Goal: Answer question/provide support: Share knowledge or assist other users

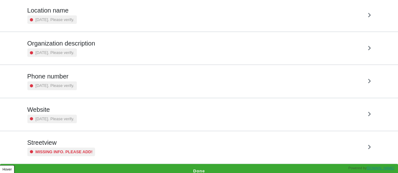
scroll to position [120, 0]
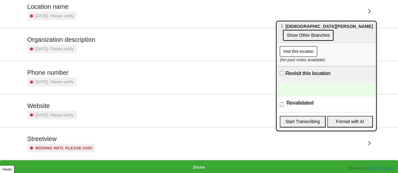
click at [64, 118] on div "[DATE]. Please verify." at bounding box center [51, 115] width 49 height 8
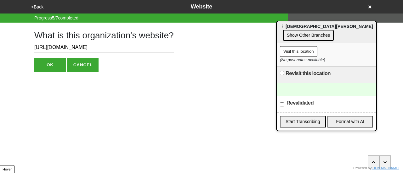
click at [39, 4] on button "<Back" at bounding box center [37, 6] width 16 height 7
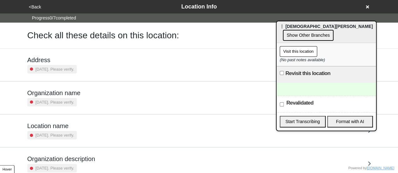
click at [68, 65] on div "[DATE]. Please verify." at bounding box center [51, 69] width 49 height 8
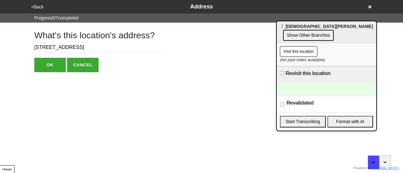
click at [39, 11] on div "<Back Address" at bounding box center [201, 7] width 349 height 14
click at [38, 7] on button "<Back" at bounding box center [37, 6] width 16 height 7
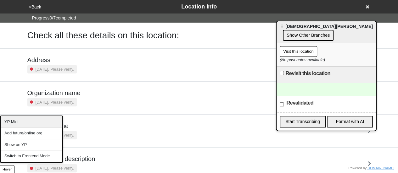
click at [20, 124] on div "YP Mini" at bounding box center [32, 122] width 62 height 12
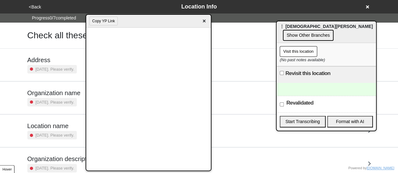
click at [299, 89] on div at bounding box center [326, 89] width 99 height 13
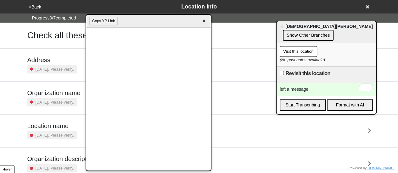
click at [293, 88] on div "left a message" at bounding box center [326, 89] width 99 height 13
click at [204, 22] on span "×" at bounding box center [203, 21] width 7 height 8
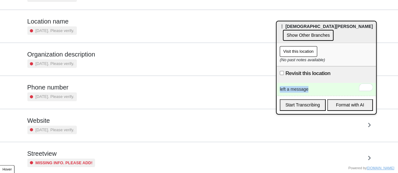
scroll to position [120, 0]
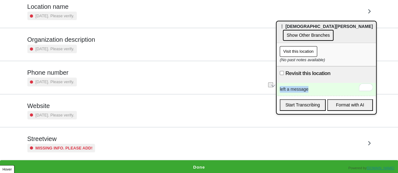
click at [177, 163] on button "Done" at bounding box center [199, 167] width 398 height 14
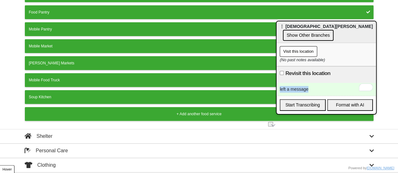
scroll to position [124, 0]
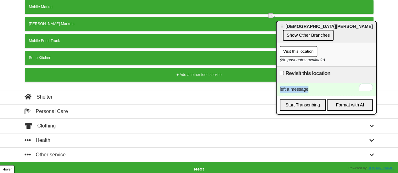
click at [136, 167] on button "Next" at bounding box center [199, 169] width 398 height 14
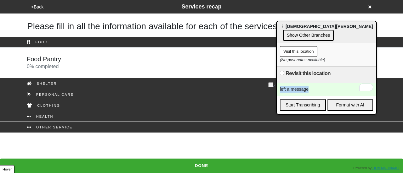
click at [101, 65] on div "Food Pantry 0 % completed" at bounding box center [201, 62] width 359 height 15
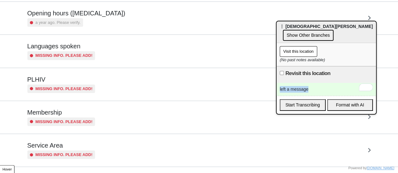
scroll to position [185, 0]
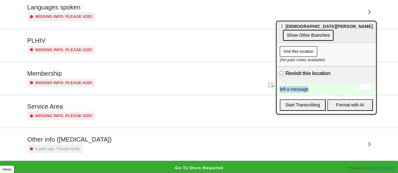
click at [66, 146] on small "a year ago. Please verify." at bounding box center [58, 149] width 45 height 6
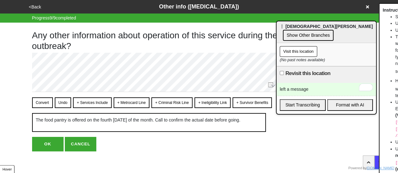
click at [40, 154] on html "<Back Other info (coronavirus) Progress 9 / 9 completed Any other information a…" at bounding box center [199, 88] width 398 height 177
click at [45, 147] on button "OK" at bounding box center [47, 144] width 31 height 14
click at [50, 147] on button "OK" at bounding box center [47, 144] width 31 height 14
type textarea "x"
click at [50, 144] on button "OK" at bounding box center [47, 144] width 31 height 14
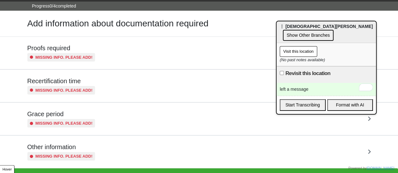
scroll to position [21, 0]
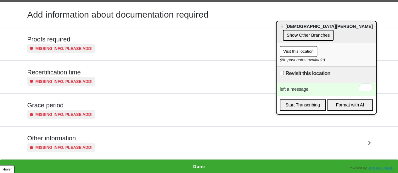
click at [316, 89] on div "left a message" at bounding box center [326, 89] width 99 height 13
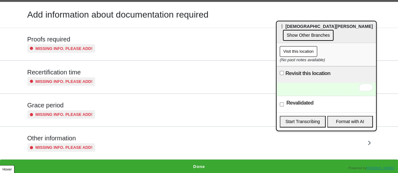
click at [282, 104] on input "Revalidated" at bounding box center [282, 105] width 4 height 4
checkbox input "true"
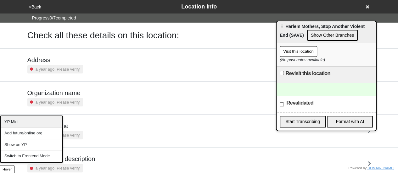
click at [34, 123] on div "YP Mini" at bounding box center [32, 122] width 62 height 12
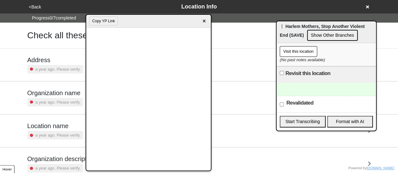
drag, startPoint x: 205, startPoint y: 22, endPoint x: 175, endPoint y: 44, distance: 36.9
click at [205, 22] on span "×" at bounding box center [203, 21] width 7 height 8
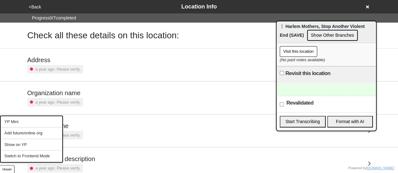
click at [8, 166] on button "Hover" at bounding box center [7, 169] width 14 height 8
click at [22, 122] on div "YP Mini" at bounding box center [32, 122] width 62 height 12
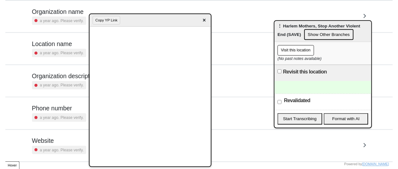
scroll to position [120, 0]
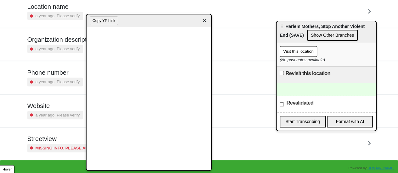
click at [304, 89] on div at bounding box center [326, 89] width 99 height 13
click at [282, 74] on input "Revisit this location" at bounding box center [282, 73] width 4 height 4
checkbox input "true"
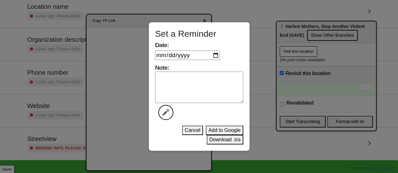
click at [212, 58] on input "Date:" at bounding box center [187, 55] width 65 height 9
click at [214, 57] on input "Date:" at bounding box center [187, 55] width 65 height 9
type input "2025-09-16"
click at [179, 89] on textarea "Note: 🎤" at bounding box center [199, 87] width 88 height 31
paste textarea "‪(212) 234-0112‬"
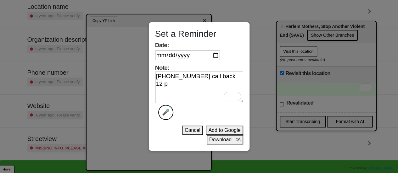
type textarea "‪(212) 234-0112‬ call back 12 p"
click at [224, 128] on button "Add to Google" at bounding box center [224, 130] width 37 height 9
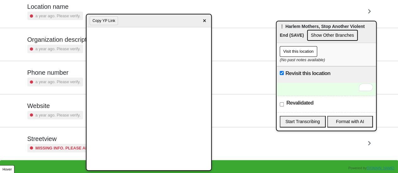
click at [203, 19] on span "×" at bounding box center [204, 21] width 7 height 8
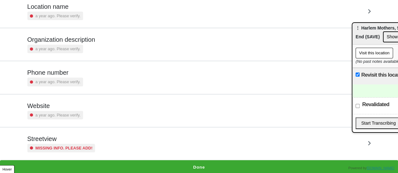
drag, startPoint x: 316, startPoint y: 25, endPoint x: 402, endPoint y: 39, distance: 87.3
click at [398, 37] on html "<Back Location Info Progress 0 / 7 completed Check all these details on this lo…" at bounding box center [199, 27] width 398 height 294
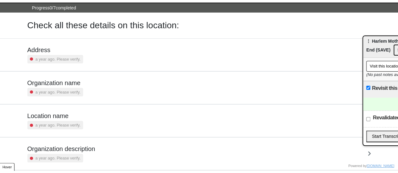
scroll to position [0, 0]
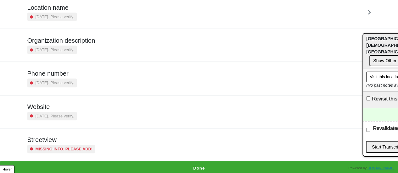
scroll to position [120, 0]
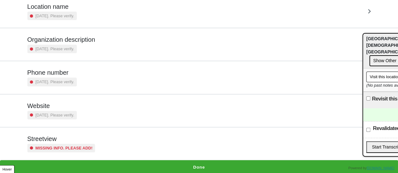
click at [60, 74] on h5 "Phone number" at bounding box center [51, 73] width 49 height 8
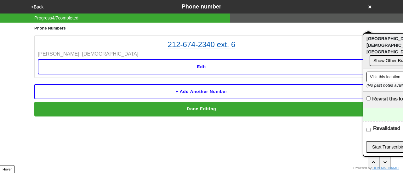
click at [194, 43] on link "212-674-2340 ext. 6" at bounding box center [201, 44] width 327 height 11
drag, startPoint x: 157, startPoint y: 29, endPoint x: 211, endPoint y: 47, distance: 57.0
click at [215, 46] on div "Phone Numbers 212-674-2340 ext. 6 Sandy, Synagogue Edit + Add another number Do…" at bounding box center [201, 70] width 334 height 94
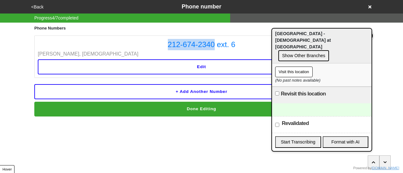
drag, startPoint x: 379, startPoint y: 37, endPoint x: 261, endPoint y: 35, distance: 118.6
click at [275, 35] on span "⋮ Village Temple - Synagoge at Union Square" at bounding box center [303, 40] width 56 height 18
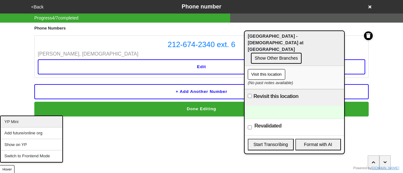
click at [21, 123] on div "YP Mini" at bounding box center [32, 122] width 62 height 12
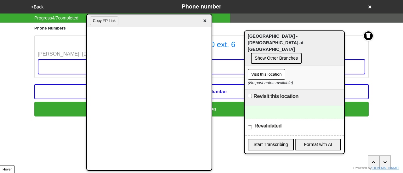
click at [275, 106] on div at bounding box center [293, 112] width 99 height 13
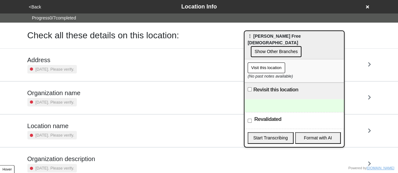
scroll to position [120, 0]
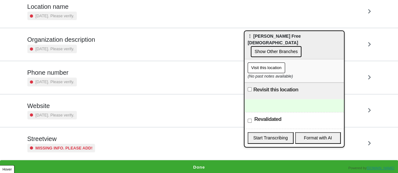
click at [58, 149] on small "Missing info. Please add!" at bounding box center [64, 148] width 57 height 6
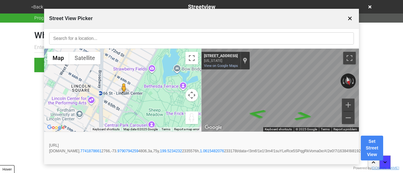
click at [122, 80] on div "← Move left → Move right ↑ Move up ↓ Move down + Zoom in - Zoom out Home Jump l…" at bounding box center [201, 90] width 315 height 83
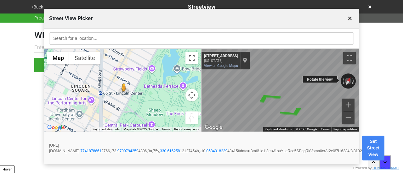
click at [311, 82] on div "← Move left → Move right ↑ Move up ↓ Move down + Zoom in - Zoom out [STREET_ADD…" at bounding box center [279, 90] width 157 height 83
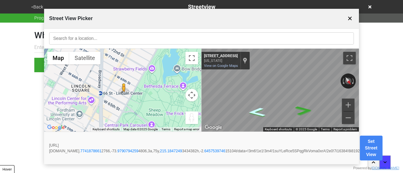
click at [255, 111] on icon "Go East, W 68th St" at bounding box center [256, 113] width 32 height 14
click at [305, 108] on icon "Go Northwest, W 68th St" at bounding box center [303, 111] width 32 height 14
drag, startPoint x: 307, startPoint y: 108, endPoint x: 312, endPoint y: 108, distance: 4.4
click at [312, 108] on icon "Go Northwest, W 68th St" at bounding box center [303, 111] width 32 height 14
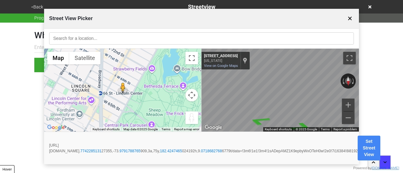
click at [380, 143] on button "Set Street View" at bounding box center [368, 148] width 23 height 25
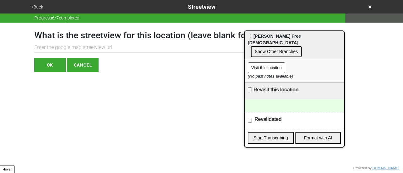
paste input "[URL][DOMAIN_NAME]"
type input "[URL][DOMAIN_NAME]"
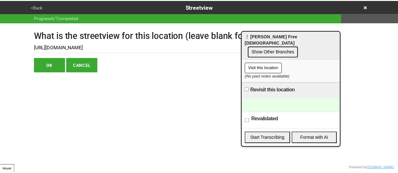
scroll to position [0, 0]
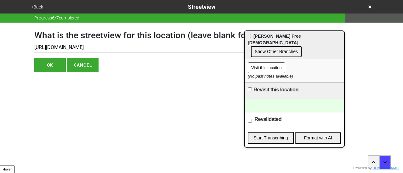
click at [53, 68] on button "OK" at bounding box center [49, 65] width 31 height 14
click at [53, 65] on button "OK" at bounding box center [49, 65] width 31 height 14
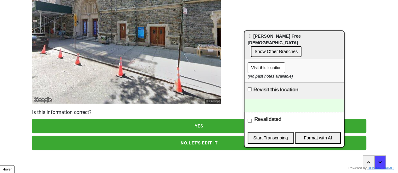
scroll to position [91, 0]
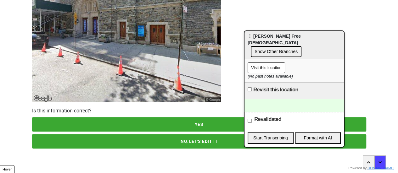
click at [131, 125] on button "YES" at bounding box center [199, 124] width 334 height 14
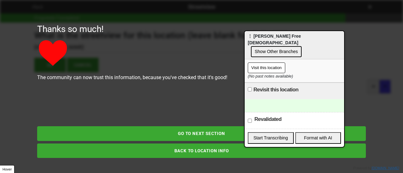
click at [190, 136] on button "GO TO NEXT SECTION" at bounding box center [201, 133] width 328 height 14
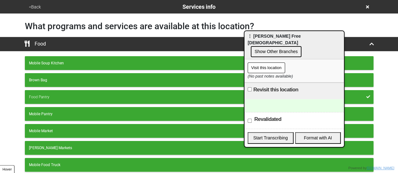
drag, startPoint x: 33, startPoint y: 6, endPoint x: 37, endPoint y: 5, distance: 4.2
click at [37, 5] on button "<Back" at bounding box center [35, 6] width 16 height 7
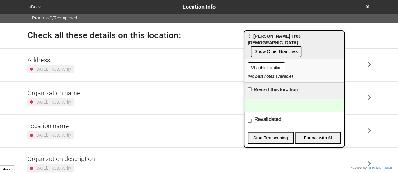
drag, startPoint x: 393, startPoint y: 16, endPoint x: 235, endPoint y: 73, distance: 168.3
click at [393, 16] on div "Progress 0 / 7 completed" at bounding box center [199, 18] width 398 height 9
click at [47, 64] on div "Address [DATE]. Please verify." at bounding box center [50, 64] width 47 height 17
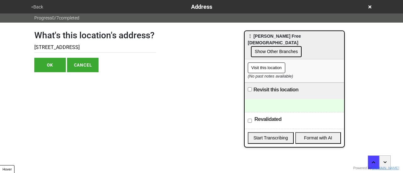
click at [37, 6] on button "<Back" at bounding box center [37, 6] width 16 height 7
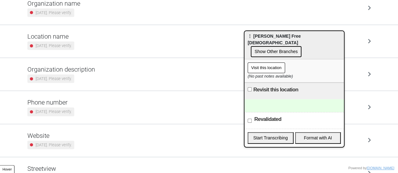
scroll to position [120, 0]
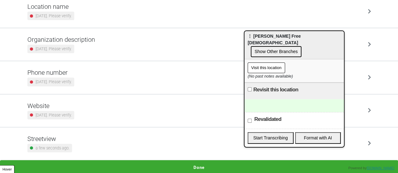
drag, startPoint x: 58, startPoint y: 114, endPoint x: 61, endPoint y: 105, distance: 8.8
click at [57, 114] on small "[DATE]. Please verify." at bounding box center [54, 115] width 36 height 6
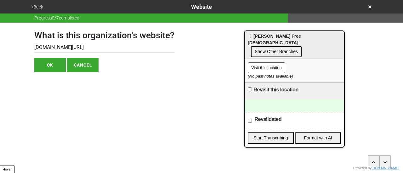
click at [40, 5] on button "<Back" at bounding box center [37, 6] width 16 height 7
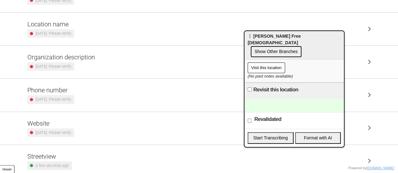
scroll to position [120, 0]
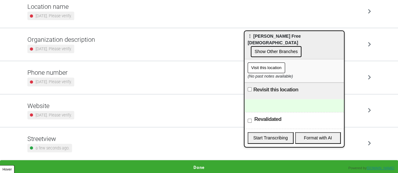
click at [66, 75] on h5 "Phone number" at bounding box center [50, 73] width 47 height 8
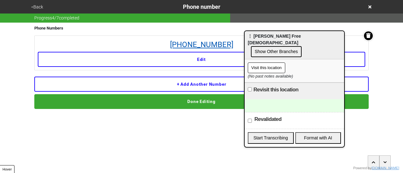
click at [189, 46] on link "[PHONE_NUMBER]" at bounding box center [201, 44] width 327 height 11
click at [272, 99] on div at bounding box center [293, 105] width 99 height 13
click at [233, 44] on link "[PHONE_NUMBER]" at bounding box center [201, 44] width 327 height 11
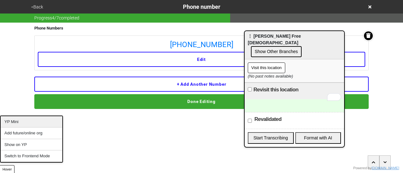
click at [20, 121] on div "YP Mini" at bounding box center [32, 122] width 62 height 12
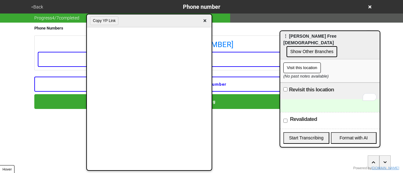
drag, startPoint x: 310, startPoint y: 40, endPoint x: 342, endPoint y: 40, distance: 32.1
click at [379, 41] on div "⋮ Stephen Wise Free Synagogue Show Other Branches" at bounding box center [329, 45] width 99 height 28
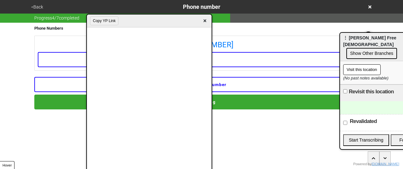
drag, startPoint x: 346, startPoint y: 114, endPoint x: 335, endPoint y: 113, distance: 11.4
click at [346, 121] on input "Revalidated" at bounding box center [345, 123] width 4 height 4
checkbox input "true"
click at [205, 21] on span "×" at bounding box center [204, 21] width 7 height 8
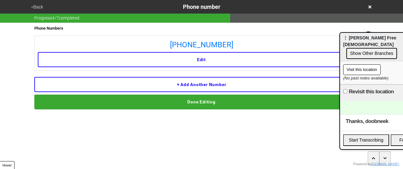
click at [39, 5] on button "<Back" at bounding box center [37, 6] width 16 height 7
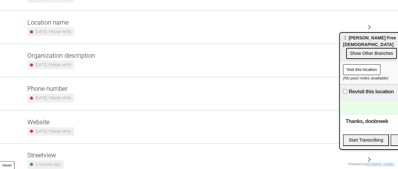
scroll to position [124, 0]
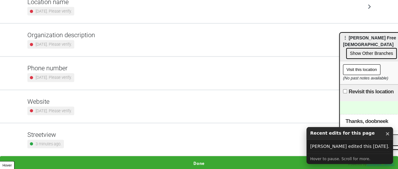
click at [191, 161] on button "Done" at bounding box center [199, 163] width 398 height 14
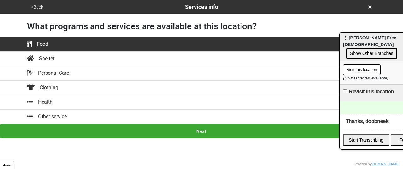
click at [201, 134] on button "Next" at bounding box center [201, 131] width 403 height 14
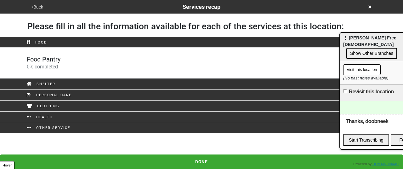
click at [71, 58] on div "Food Pantry 0 % completed" at bounding box center [201, 62] width 359 height 15
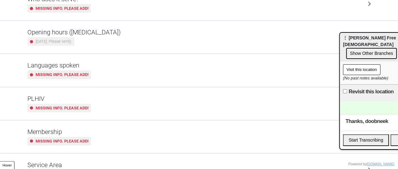
scroll to position [127, 0]
click at [87, 37] on div "2 years ago. Please verify." at bounding box center [73, 41] width 93 height 8
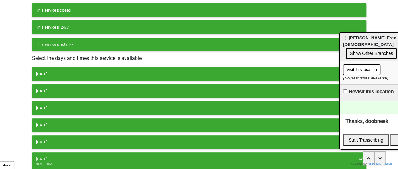
scroll to position [104, 0]
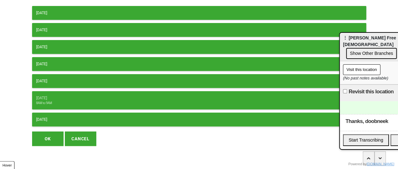
click at [40, 136] on button "OK" at bounding box center [47, 138] width 31 height 14
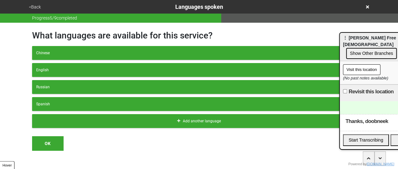
click at [31, 3] on button "<Back" at bounding box center [35, 6] width 16 height 7
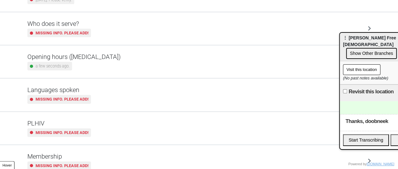
scroll to position [63, 0]
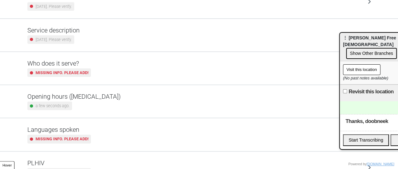
click at [67, 101] on div "a few seconds ago." at bounding box center [49, 105] width 45 height 8
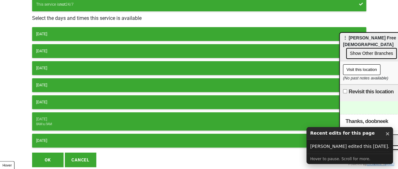
scroll to position [104, 0]
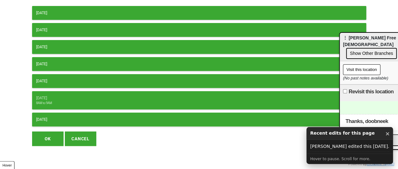
click at [62, 101] on div "8AM to 9AM" at bounding box center [199, 103] width 326 height 4
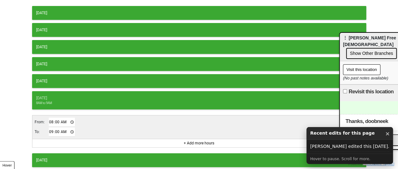
click at [50, 129] on input "09:00" at bounding box center [62, 131] width 26 height 9
type input "10:00"
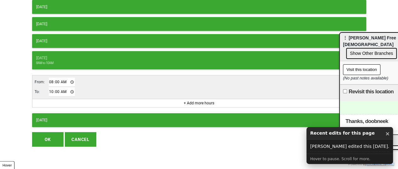
click at [50, 134] on button "OK" at bounding box center [47, 139] width 31 height 14
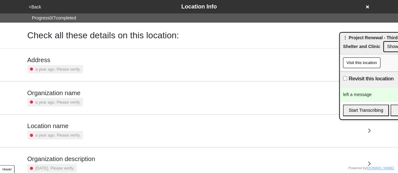
click at [355, 95] on div "left a message" at bounding box center [389, 94] width 99 height 13
click at [355, 94] on div "left a message" at bounding box center [389, 94] width 99 height 13
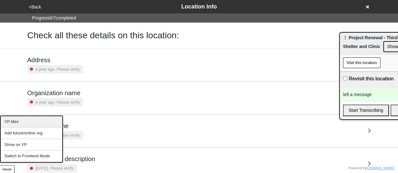
click at [23, 124] on div "YP Mini" at bounding box center [32, 122] width 62 height 12
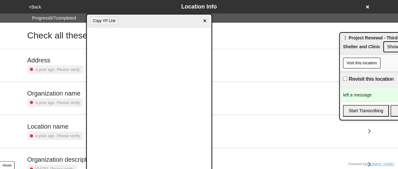
scroll to position [124, 0]
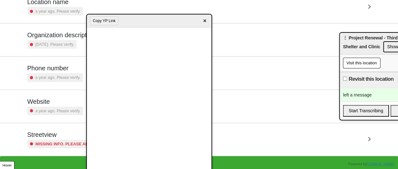
drag, startPoint x: 363, startPoint y: 37, endPoint x: 291, endPoint y: 26, distance: 73.2
click at [343, 35] on span "⋮ Project Renewal - Third Street Men's Shelter and Clinic" at bounding box center [384, 42] width 82 height 14
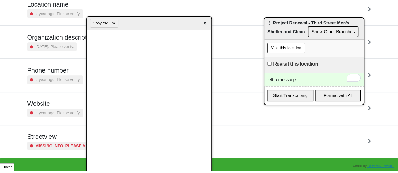
scroll to position [120, 0]
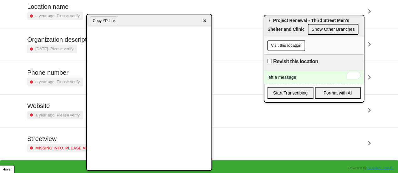
click at [301, 78] on div "left a message" at bounding box center [313, 77] width 99 height 13
drag, startPoint x: 301, startPoint y: 78, endPoint x: 305, endPoint y: 81, distance: 4.8
click at [302, 78] on div "left a message" at bounding box center [313, 77] width 99 height 13
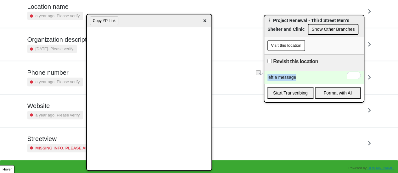
click at [292, 72] on div "left a message" at bounding box center [313, 77] width 99 height 13
click at [291, 72] on div "left a message" at bounding box center [313, 77] width 99 height 13
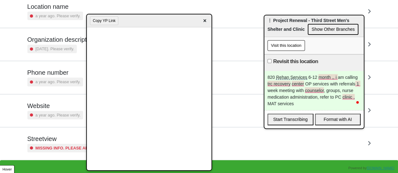
click at [304, 105] on div "820 Rehan Services 6-12 month ,, i am calling trc recovery center OP services w…" at bounding box center [313, 90] width 99 height 39
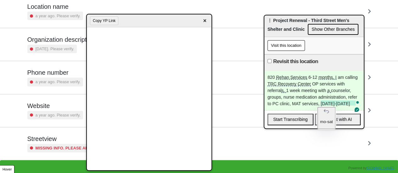
click at [354, 104] on div "820 Rehan Services 6-12 months, I am calling TRC Recovery Center OP services wi…" at bounding box center [313, 90] width 99 height 39
